Goal: Task Accomplishment & Management: Complete application form

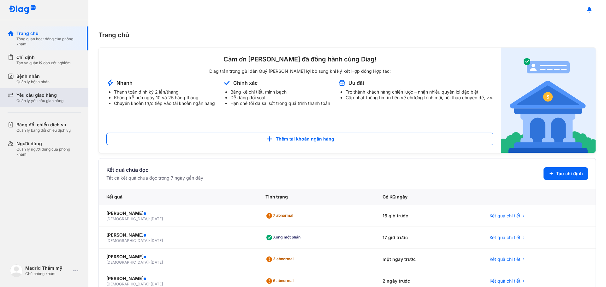
click at [62, 98] on div "Yêu cầu giao hàng" at bounding box center [39, 95] width 47 height 6
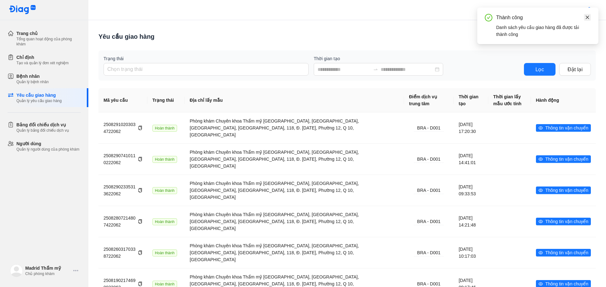
click at [587, 16] on icon "close" at bounding box center [587, 17] width 4 height 4
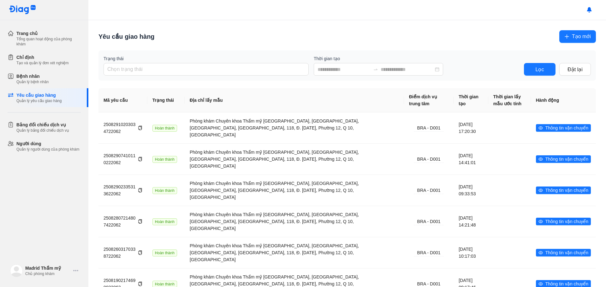
click at [583, 34] on span "Tạo mới" at bounding box center [581, 36] width 19 height 8
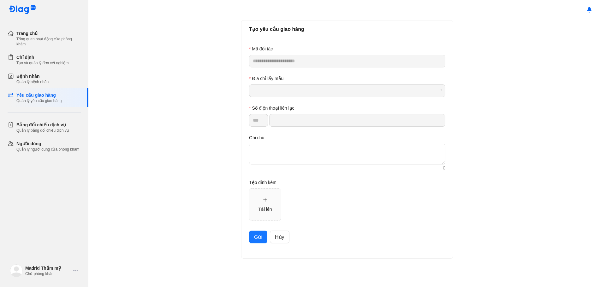
click at [302, 90] on span at bounding box center [347, 91] width 189 height 12
click at [272, 97] on span at bounding box center [347, 91] width 189 height 12
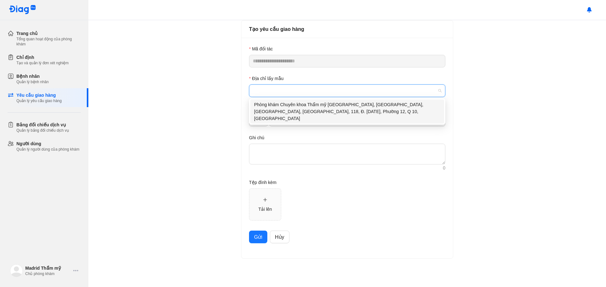
click at [280, 110] on div "Phòng khám Chuyên khoa Thẩm mỹ [GEOGRAPHIC_DATA], [GEOGRAPHIC_DATA], [GEOGRAPHI…" at bounding box center [347, 111] width 186 height 21
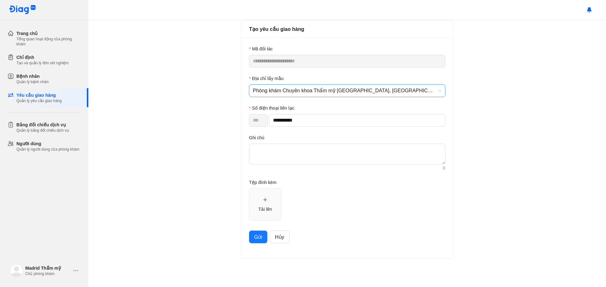
type input "**********"
click at [261, 237] on span "Gửi" at bounding box center [258, 237] width 8 height 8
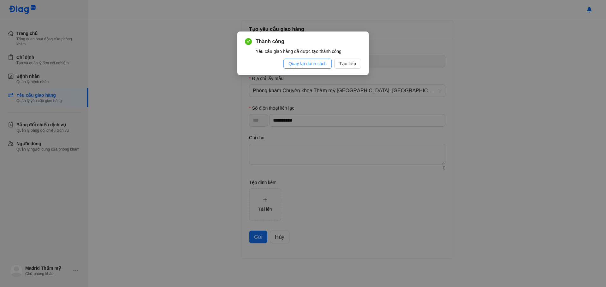
click at [316, 65] on span "Quay lại danh sách" at bounding box center [307, 63] width 38 height 7
